Goal: Transaction & Acquisition: Book appointment/travel/reservation

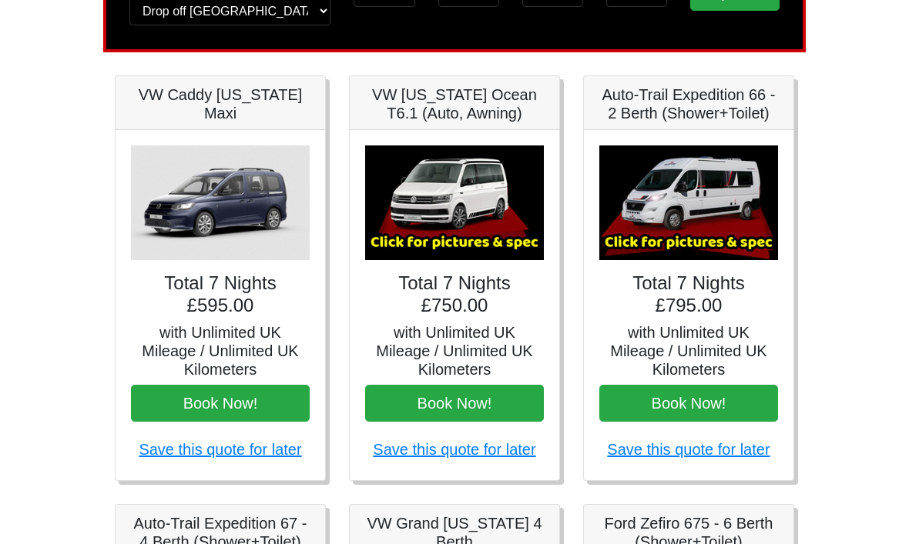
scroll to position [176, 0]
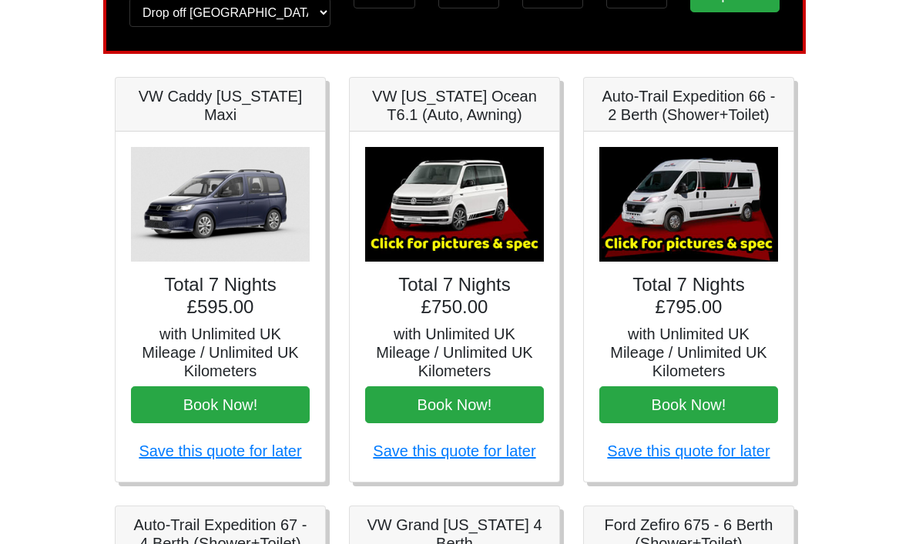
click at [490, 206] on img at bounding box center [454, 204] width 179 height 115
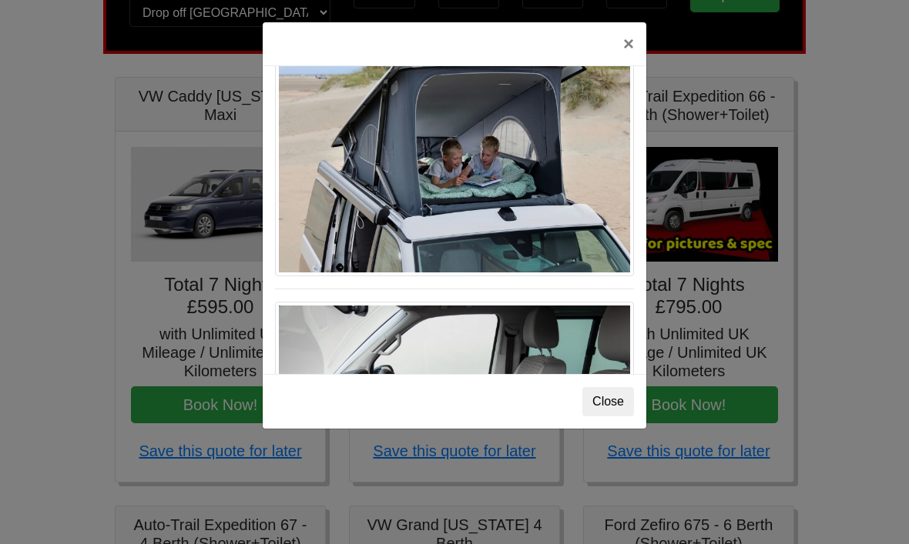
scroll to position [704, 0]
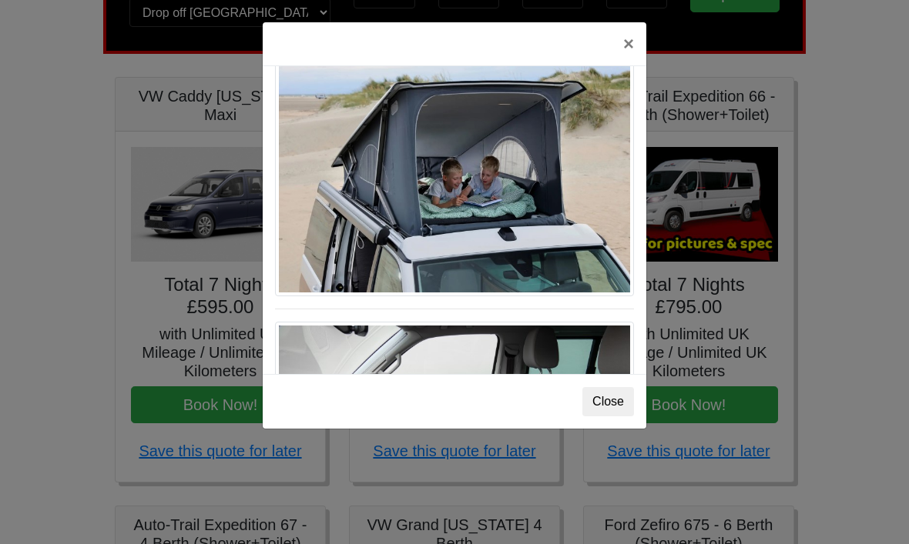
click at [637, 38] on button "×" at bounding box center [628, 43] width 35 height 43
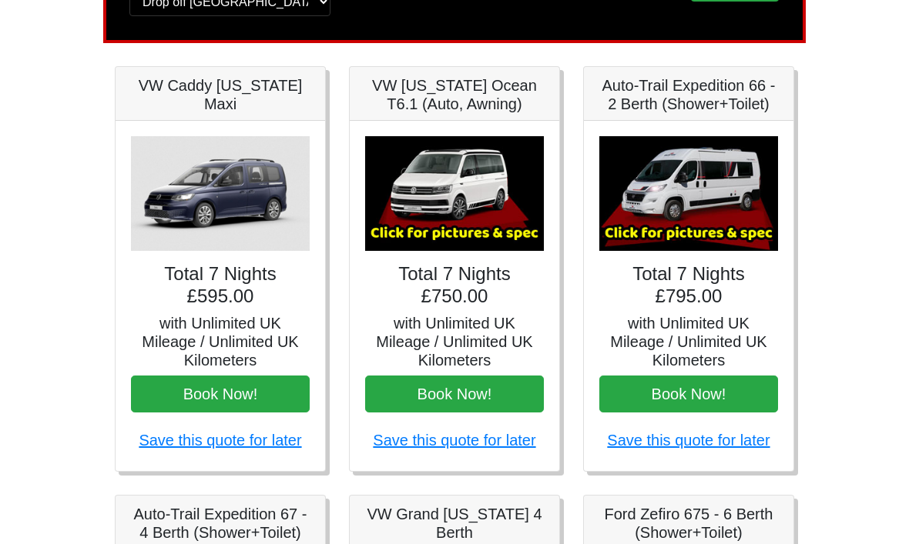
click at [730, 199] on img at bounding box center [688, 194] width 179 height 115
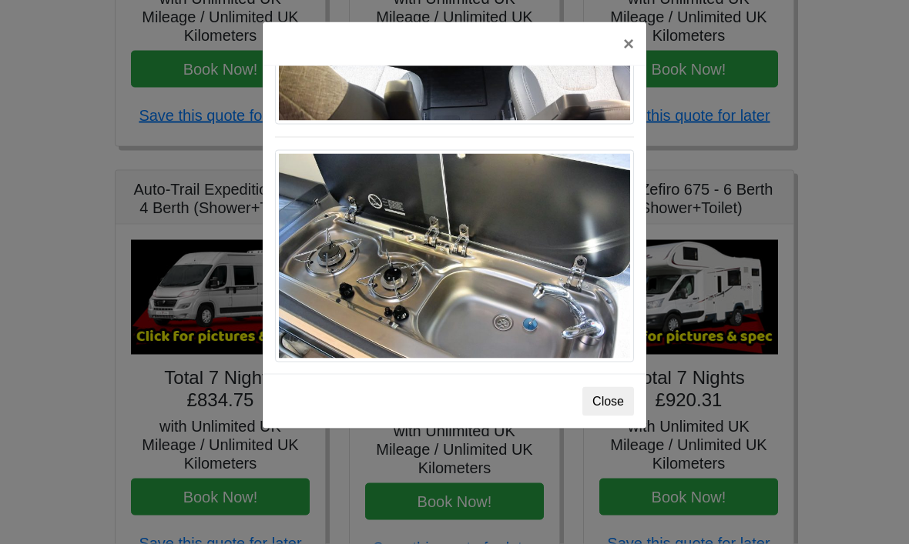
scroll to position [504, 0]
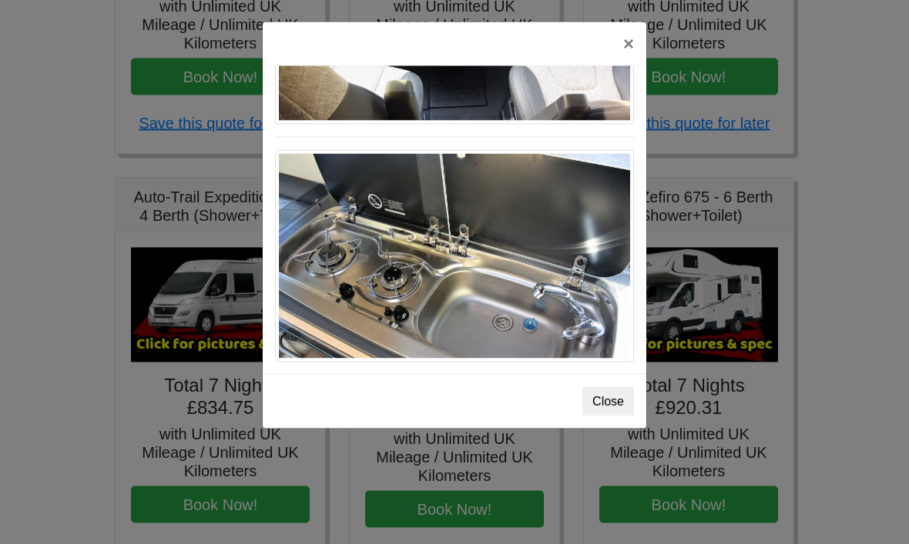
click at [623, 403] on button "Close" at bounding box center [608, 401] width 52 height 29
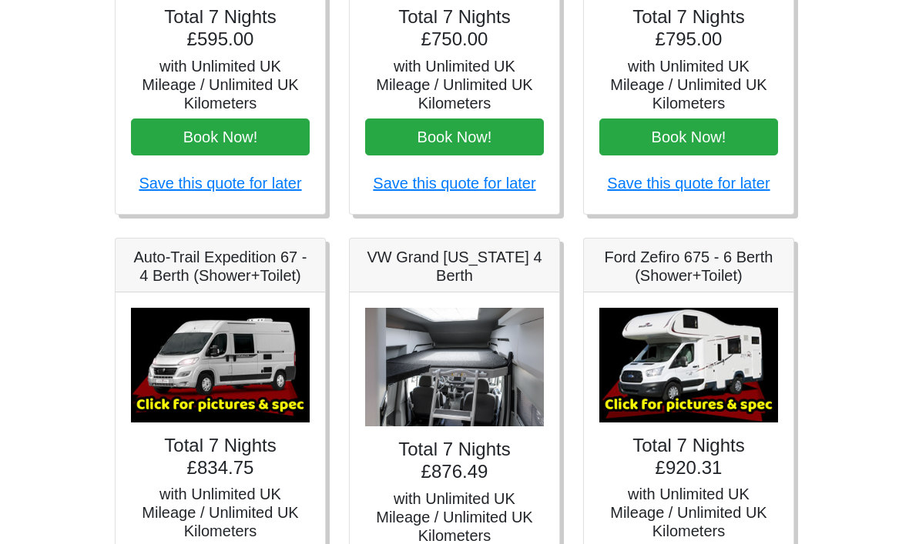
scroll to position [447, 0]
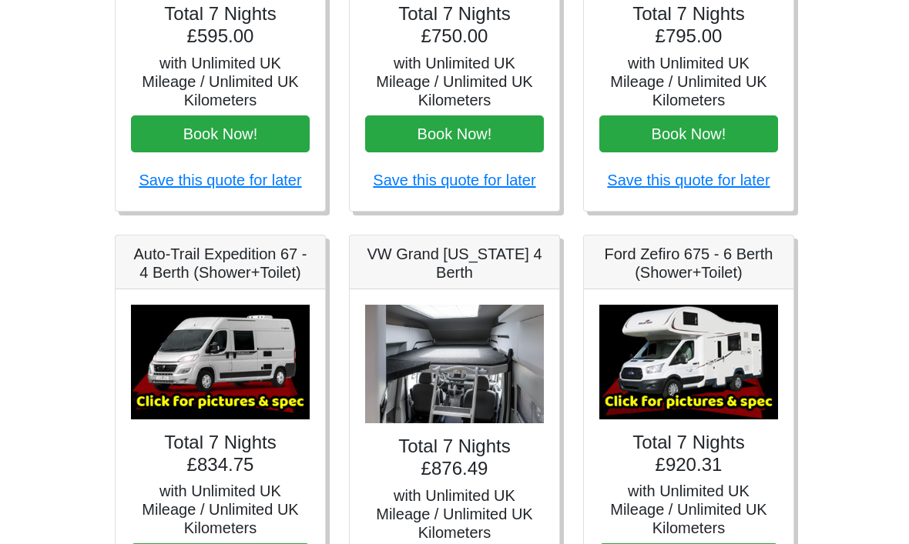
click at [262, 390] on img at bounding box center [220, 363] width 179 height 115
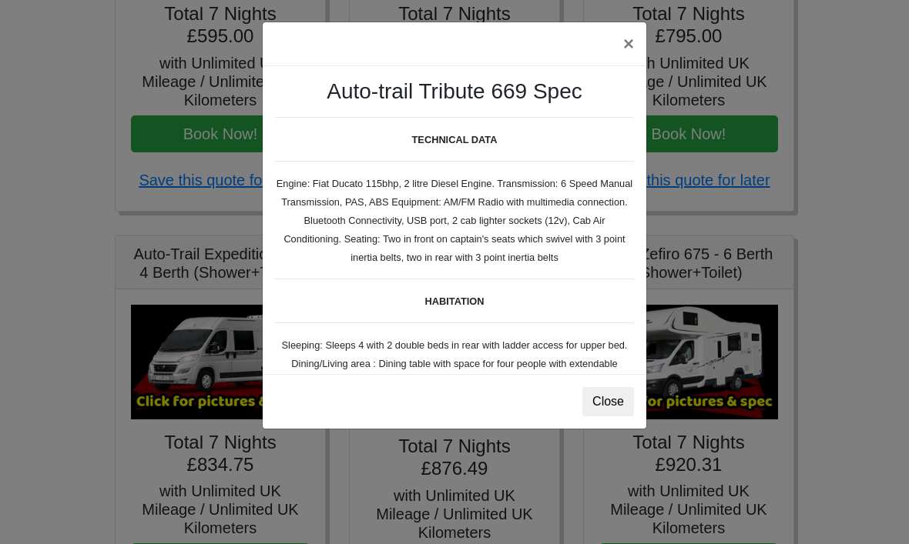
scroll to position [0, 0]
click at [634, 49] on button "×" at bounding box center [628, 43] width 35 height 43
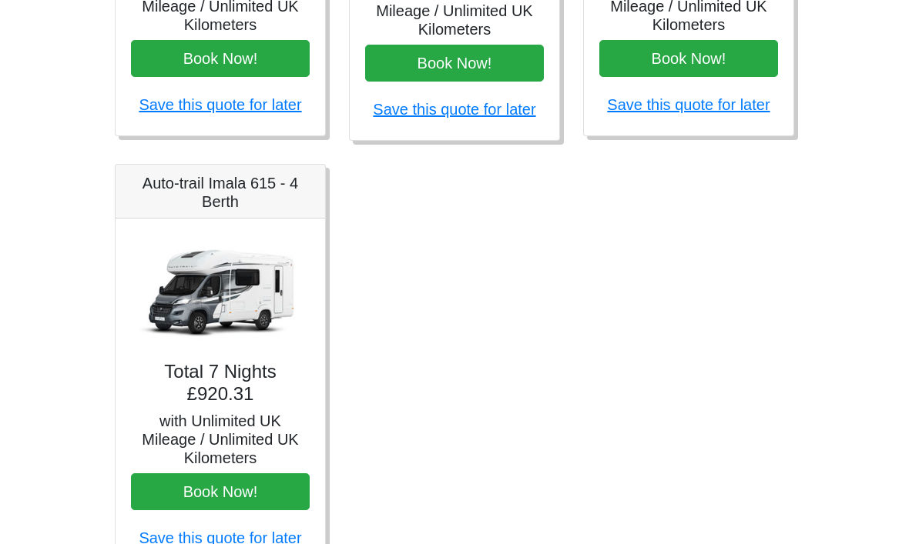
scroll to position [955, 0]
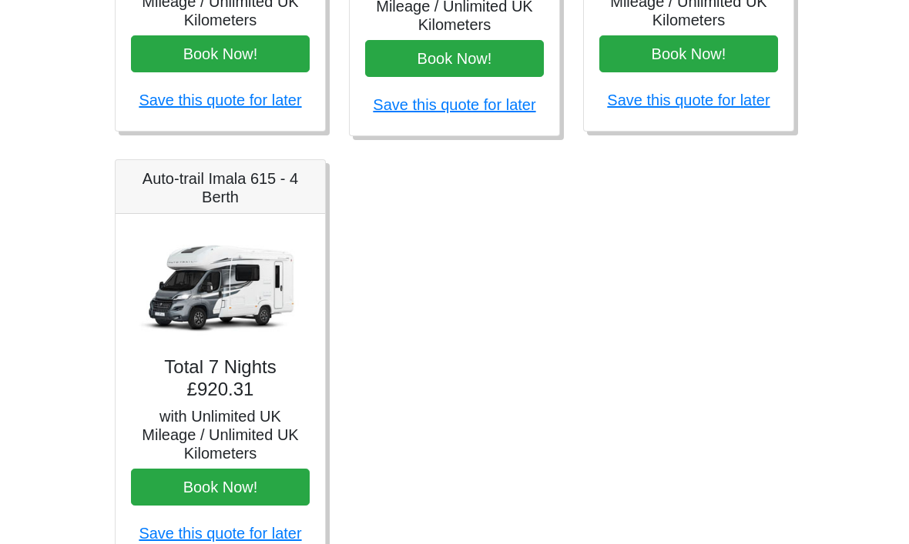
click at [252, 292] on img at bounding box center [220, 287] width 179 height 115
click at [227, 310] on img at bounding box center [220, 287] width 179 height 115
click at [246, 309] on img at bounding box center [220, 287] width 179 height 115
click at [249, 308] on img at bounding box center [220, 287] width 179 height 115
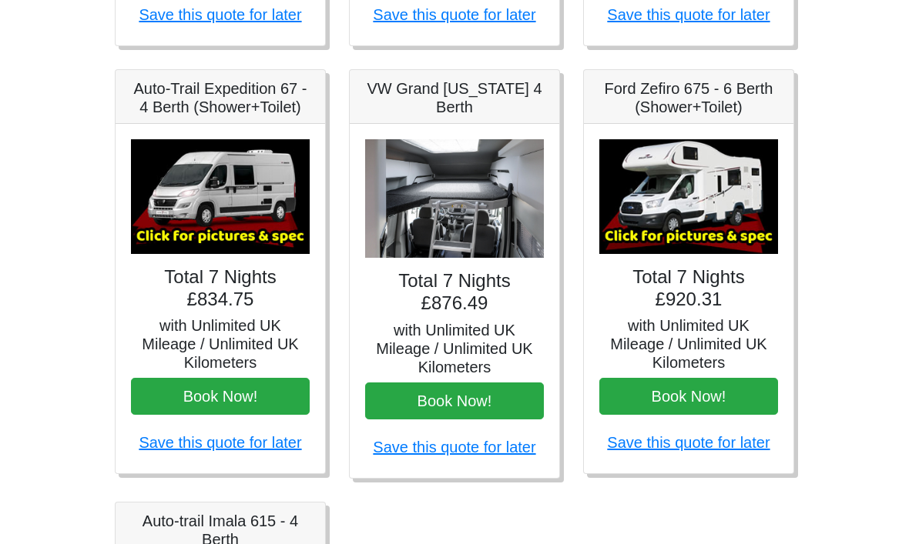
scroll to position [611, 0]
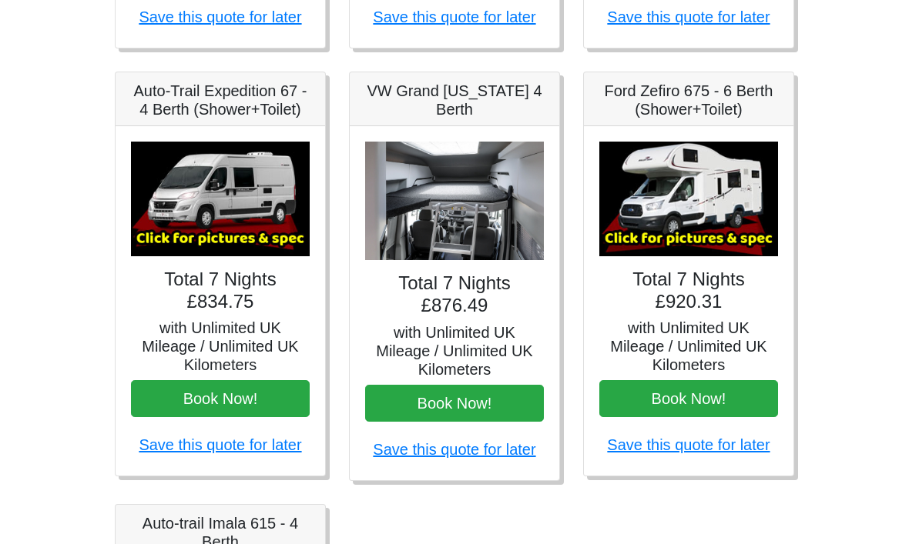
click at [728, 219] on img at bounding box center [688, 199] width 179 height 115
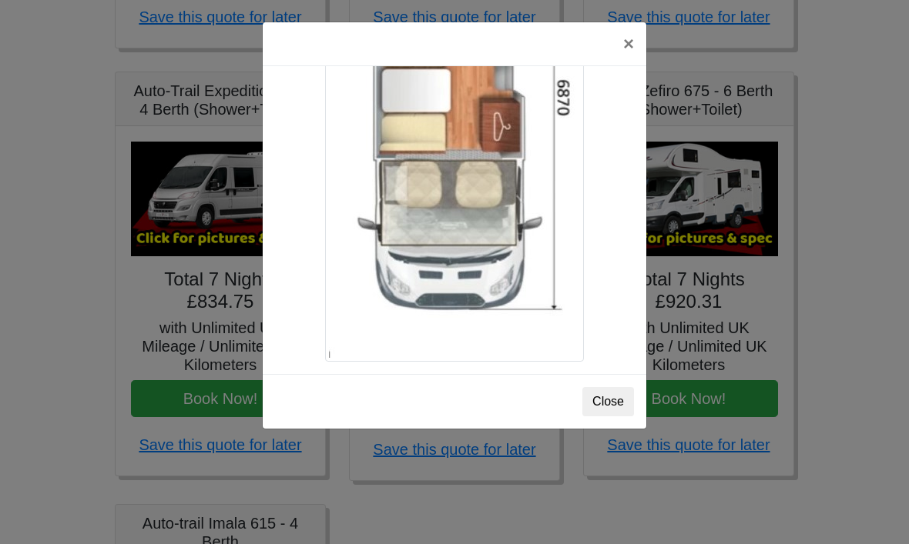
scroll to position [2749, 0]
click at [627, 407] on button "Close" at bounding box center [608, 401] width 52 height 29
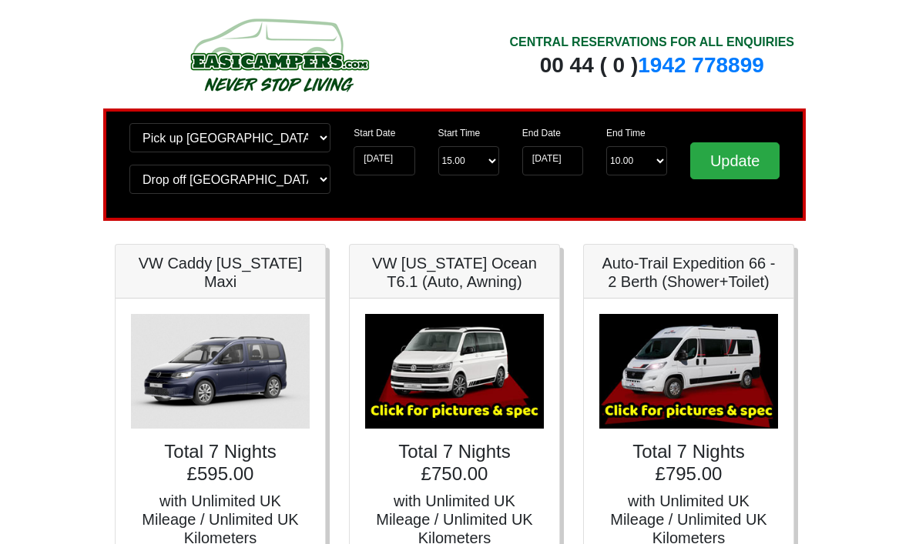
scroll to position [0, 0]
